Goal: Information Seeking & Learning: Learn about a topic

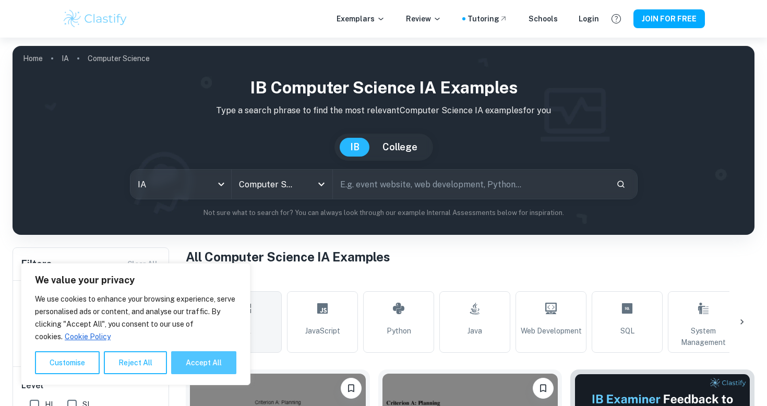
scroll to position [130, 0]
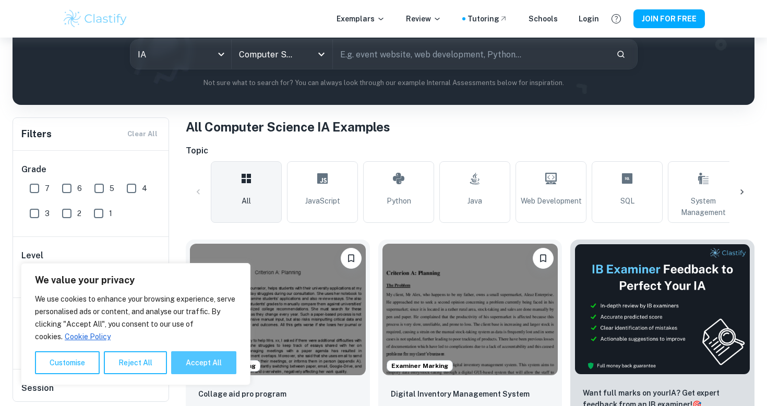
click at [205, 358] on button "Accept All" at bounding box center [203, 362] width 65 height 23
checkbox input "true"
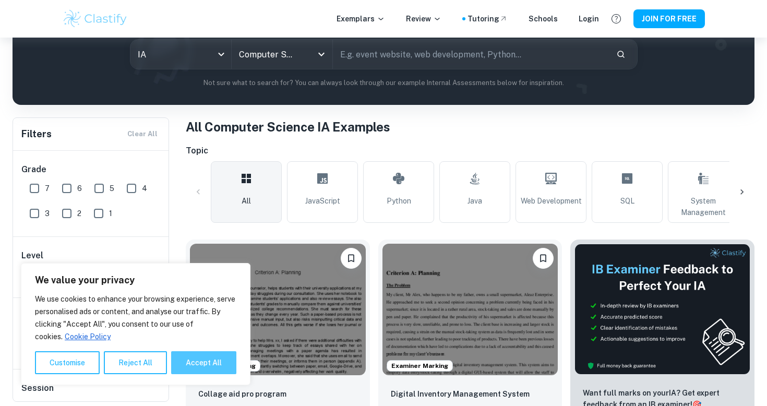
checkbox input "true"
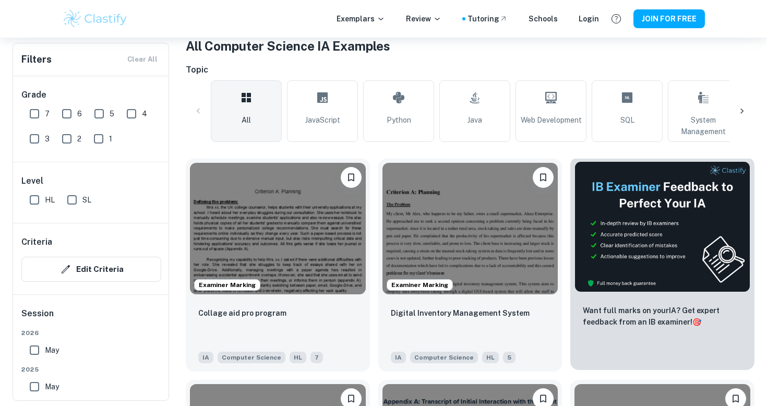
scroll to position [223, 0]
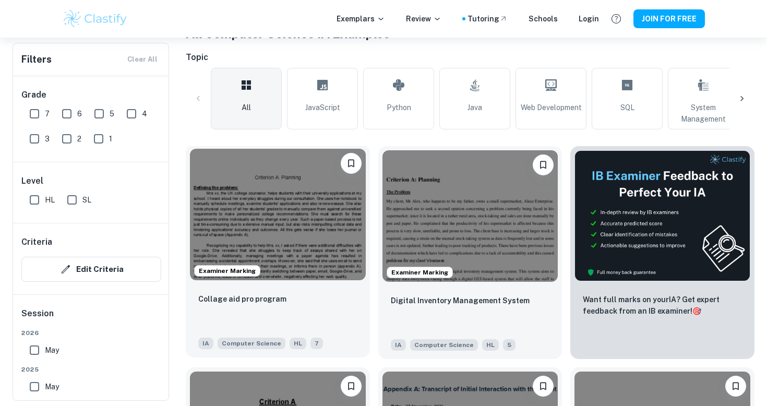
click at [307, 266] on img at bounding box center [278, 215] width 176 height 132
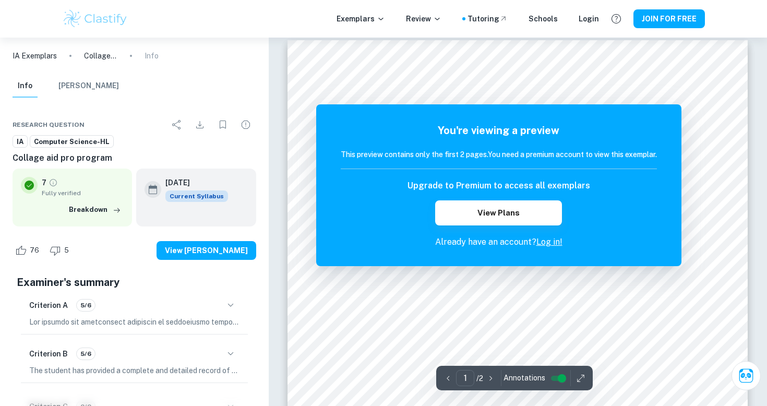
scroll to position [15, 0]
click at [546, 217] on button "View Plans" at bounding box center [498, 212] width 126 height 25
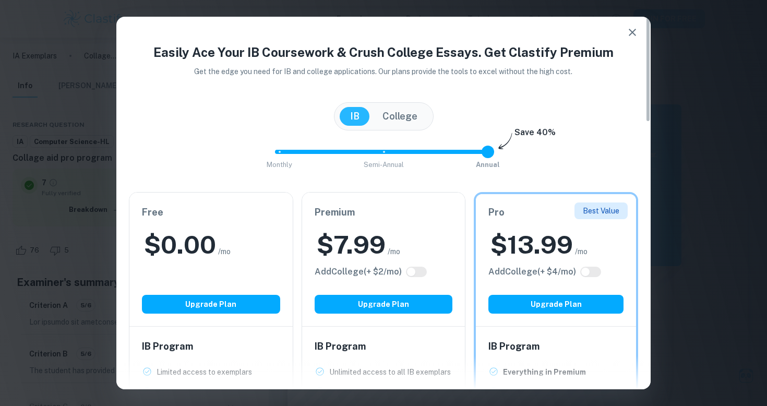
click at [630, 34] on icon "button" at bounding box center [632, 32] width 7 height 7
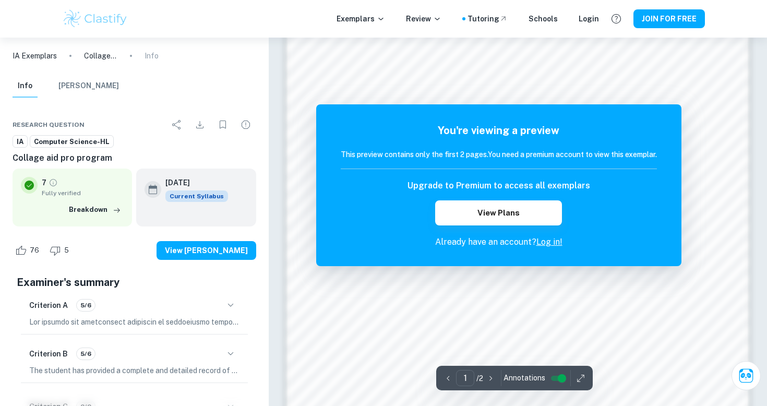
scroll to position [910, 0]
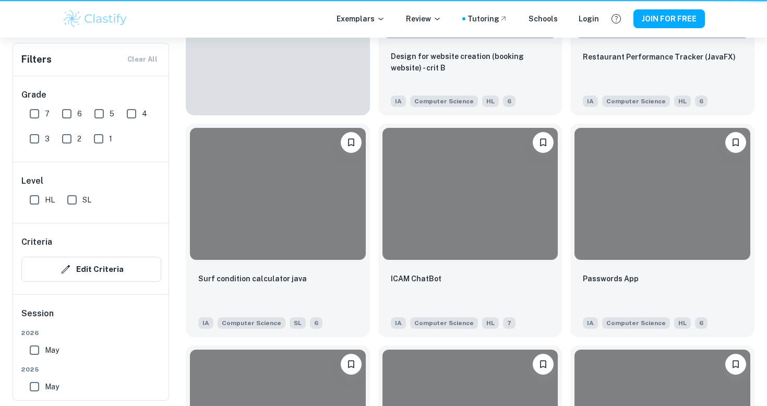
scroll to position [223, 0]
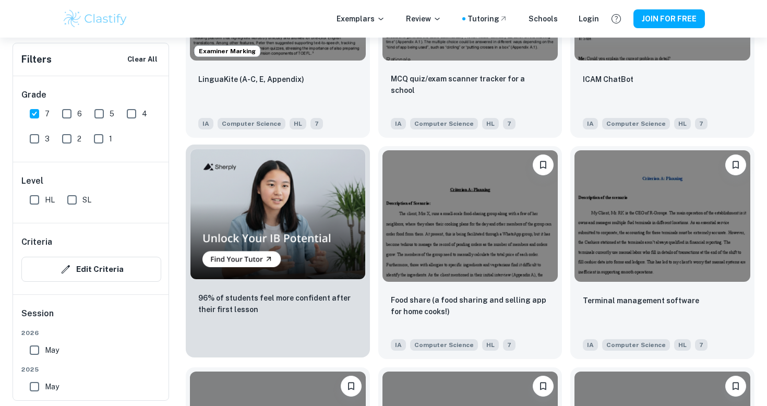
scroll to position [694, 0]
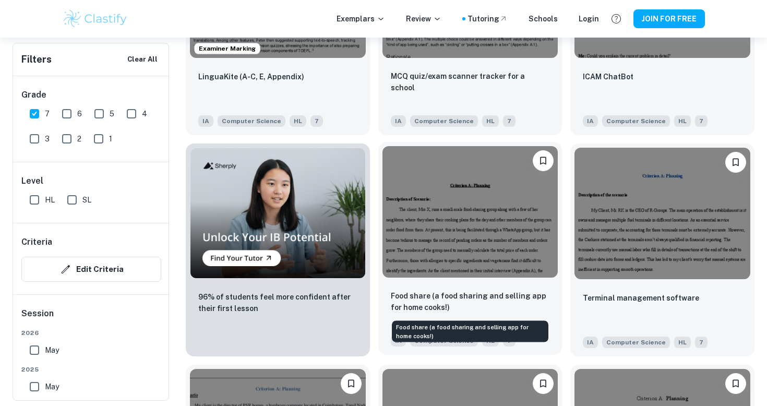
click at [448, 294] on p "Food share (a food sharing and selling app for home cooks!)" at bounding box center [470, 301] width 159 height 23
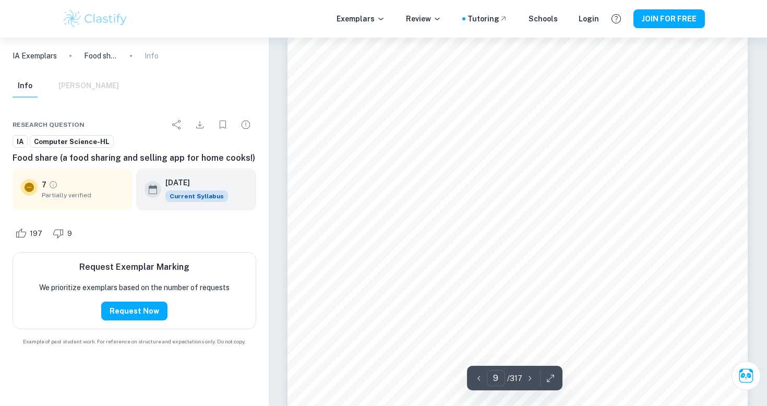
scroll to position [5042, 0]
type input "44"
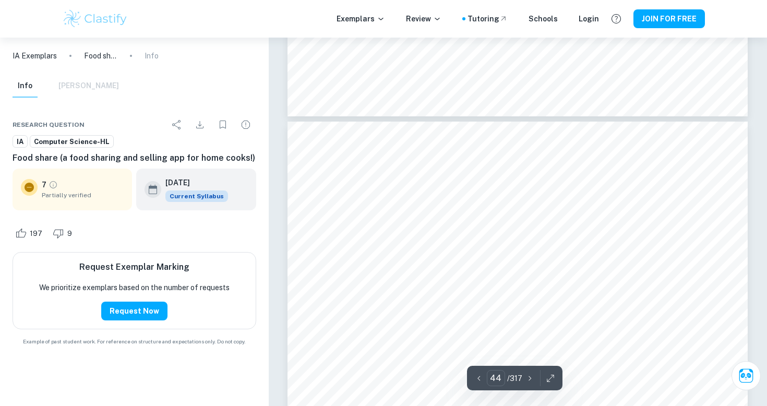
scroll to position [26390, 0]
